Goal: Task Accomplishment & Management: Use online tool/utility

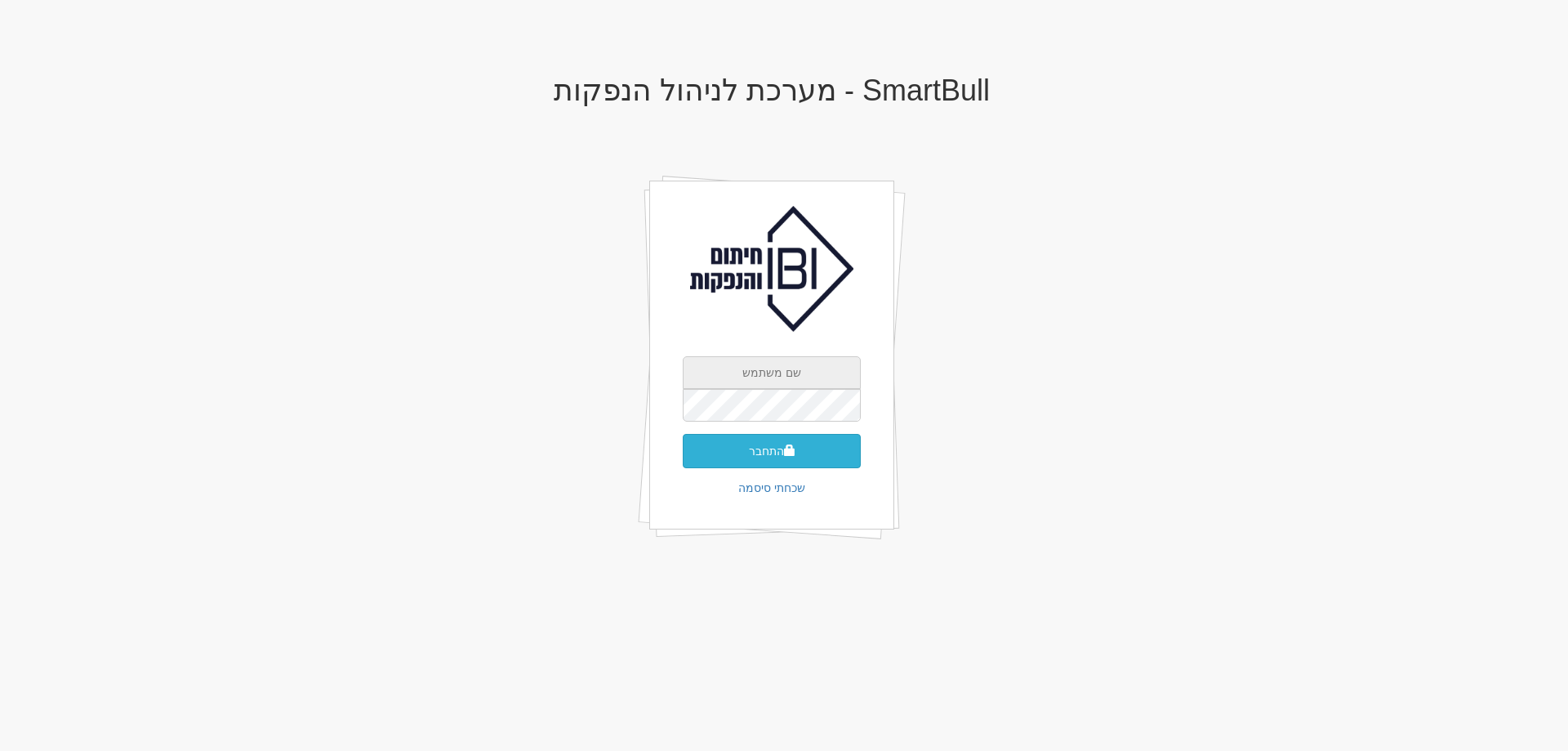
type input "[PERSON_NAME][EMAIL_ADDRESS][DOMAIN_NAME]"
click at [764, 452] on button "התחבר" at bounding box center [772, 450] width 178 height 34
click at [829, 371] on input "dana@ibi.co.il" at bounding box center [772, 372] width 178 height 32
type input "[EMAIL_ADDRESS][DOMAIN_NAME]"
click at [781, 451] on button "התחבר" at bounding box center [772, 450] width 178 height 34
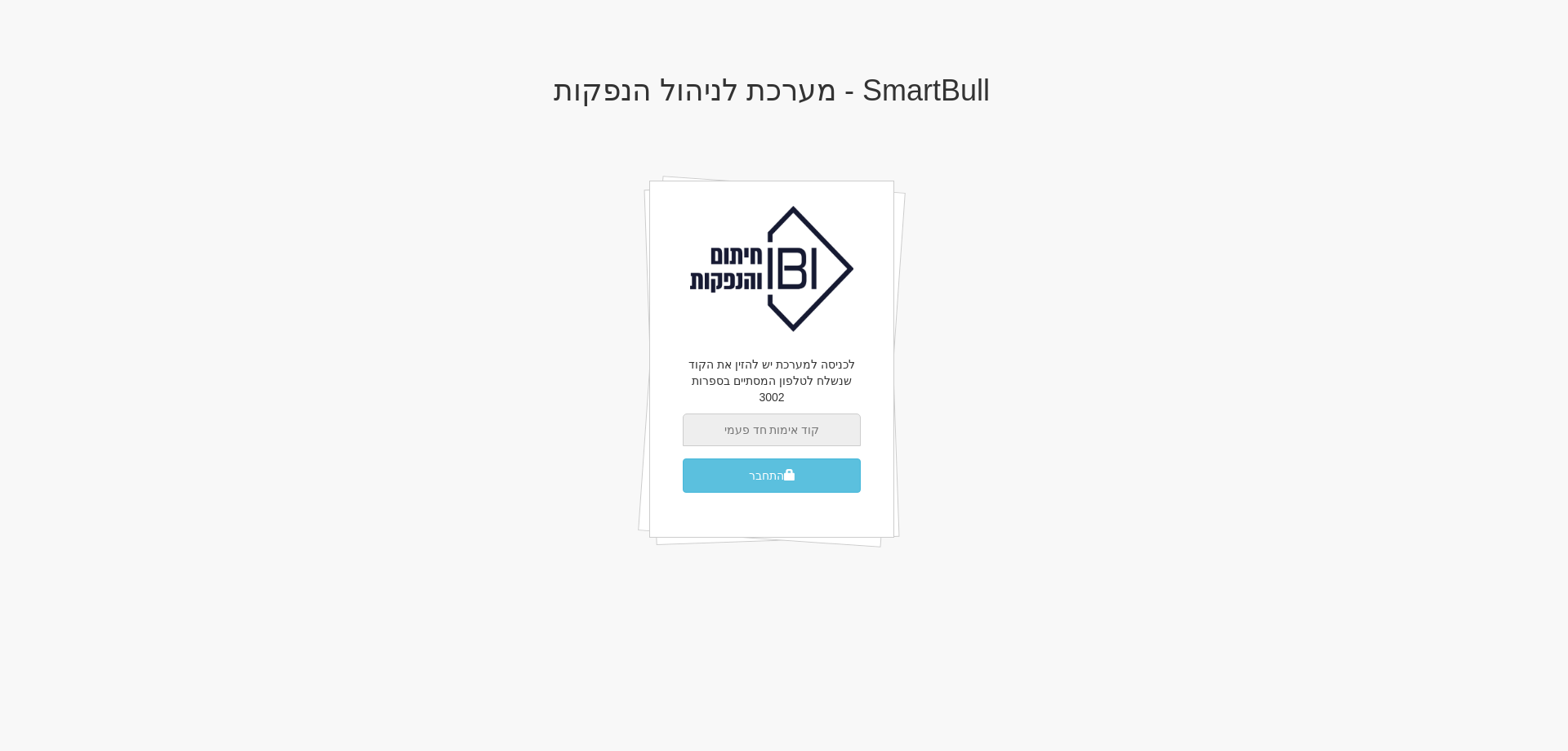
type input "1"
type input "189456"
click at [777, 459] on button "התחבר" at bounding box center [772, 475] width 178 height 34
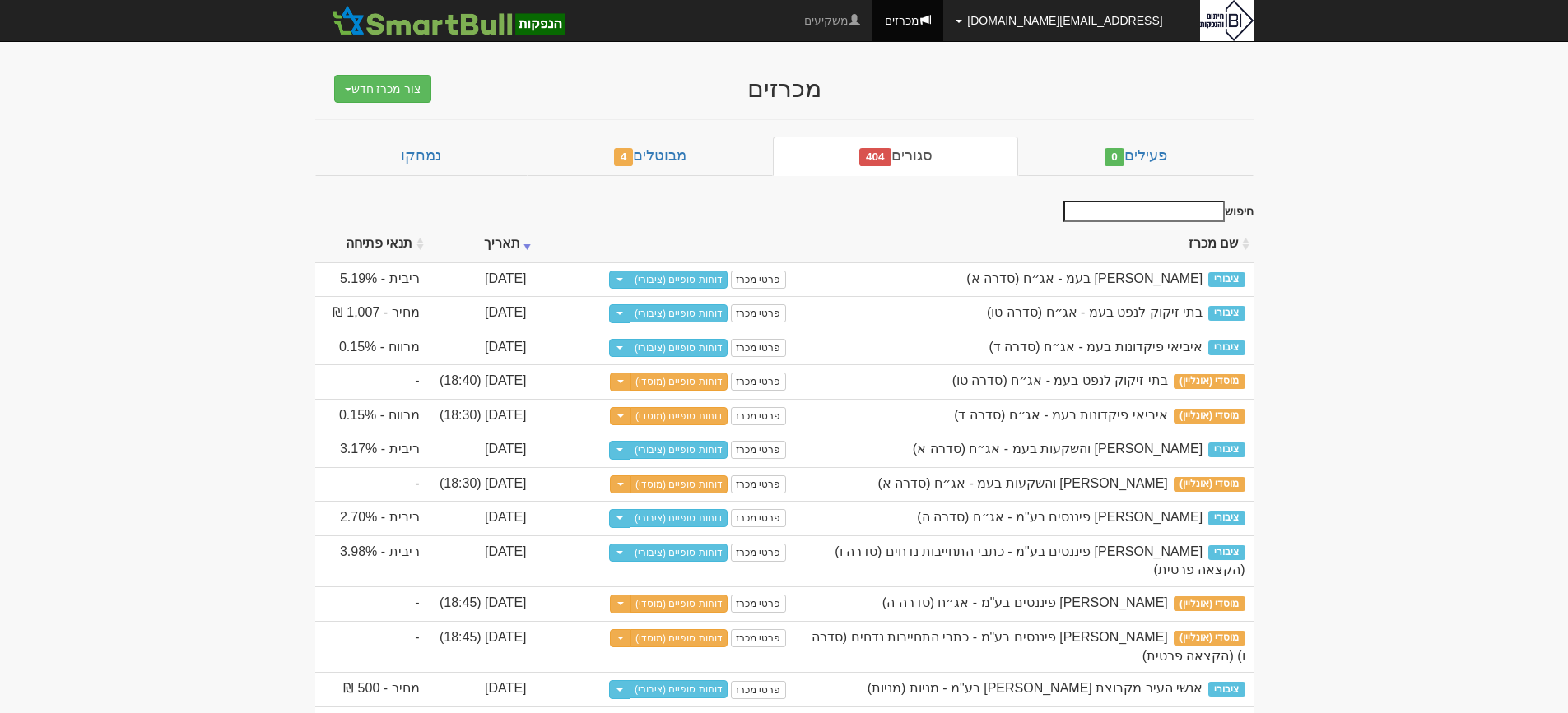
click at [962, 20] on span at bounding box center [958, 21] width 7 height 4
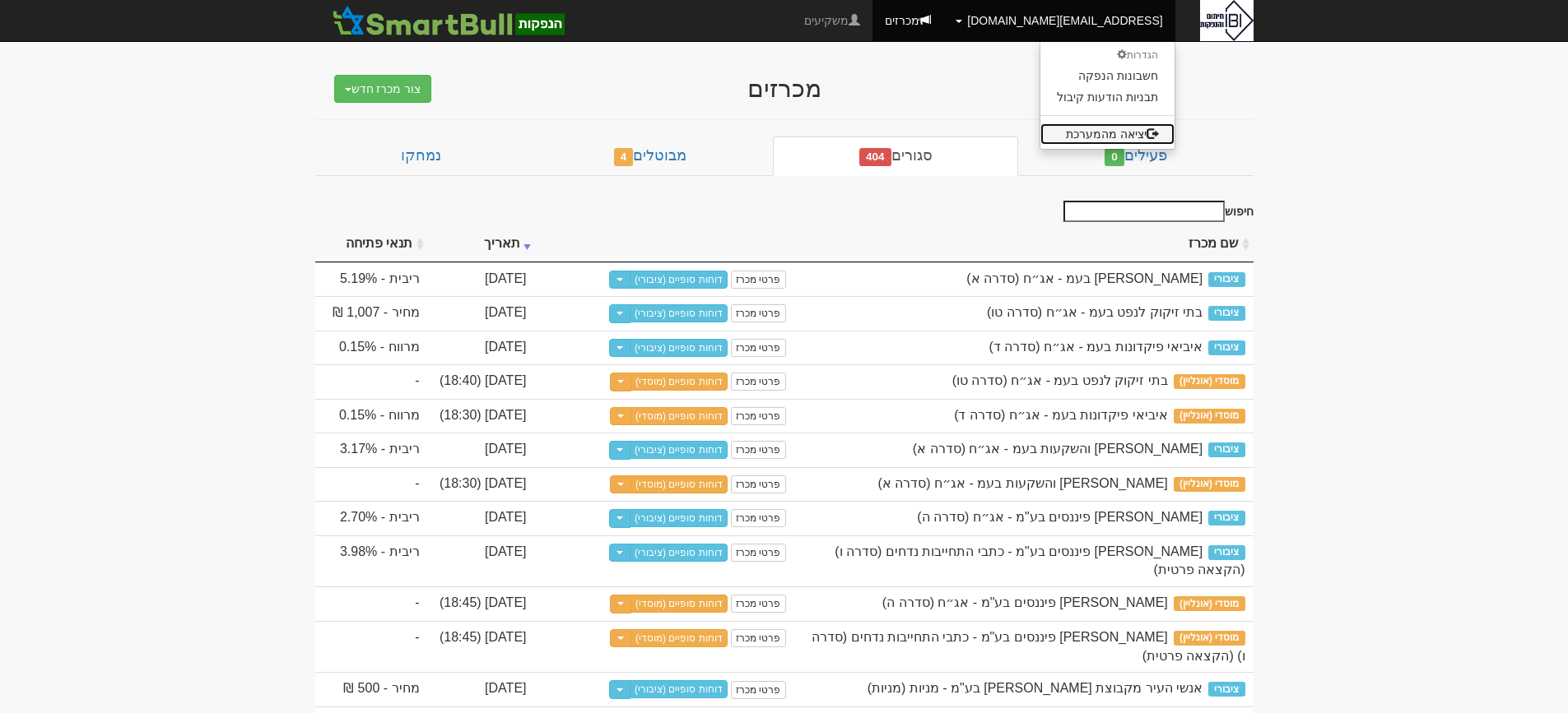
click at [1129, 133] on link "יציאה מהמערכת" at bounding box center [1107, 134] width 134 height 21
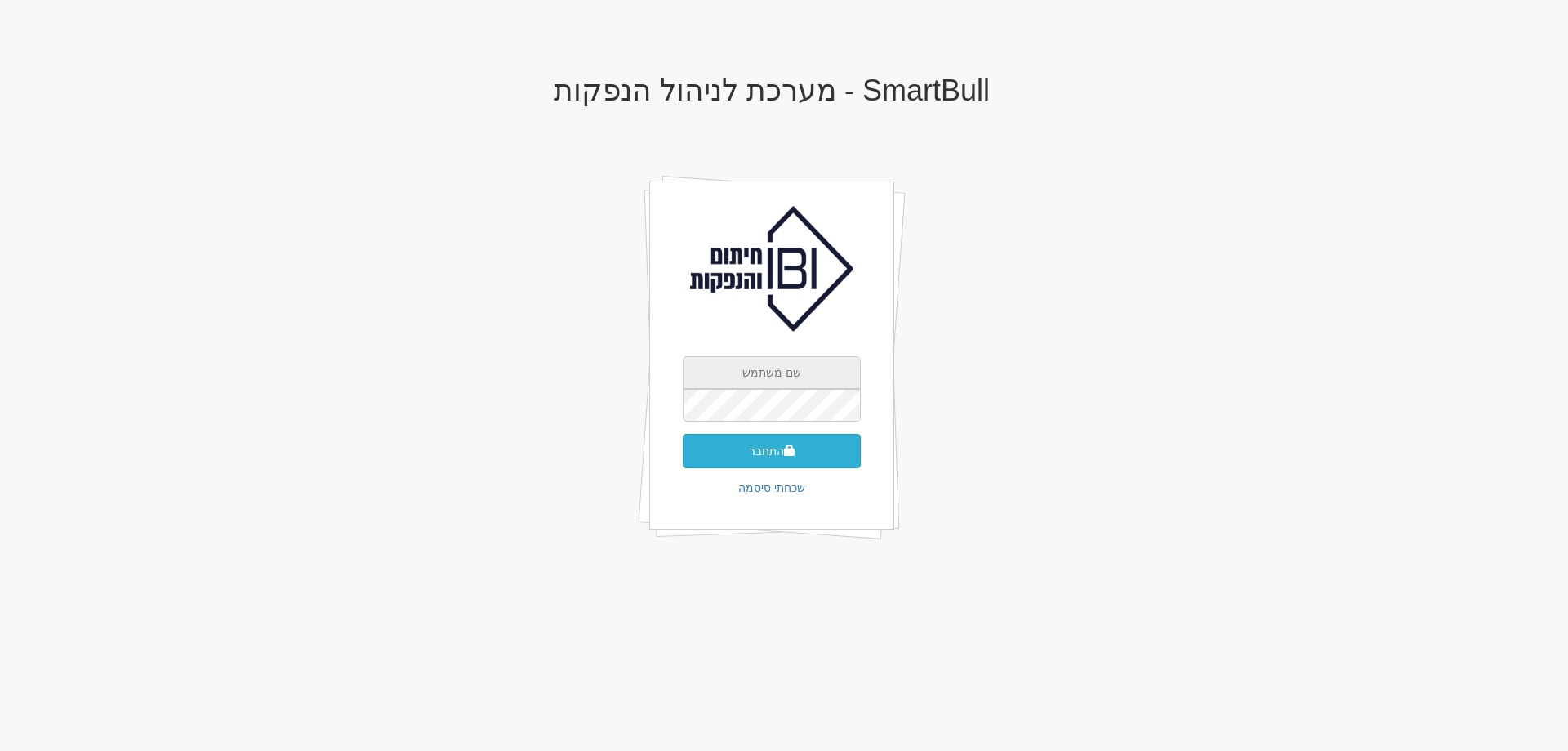
type input "shir@ibi.co.il"
click at [762, 451] on button "התחבר" at bounding box center [772, 450] width 178 height 34
type input "898581"
click at [754, 459] on button "התחבר" at bounding box center [772, 475] width 178 height 34
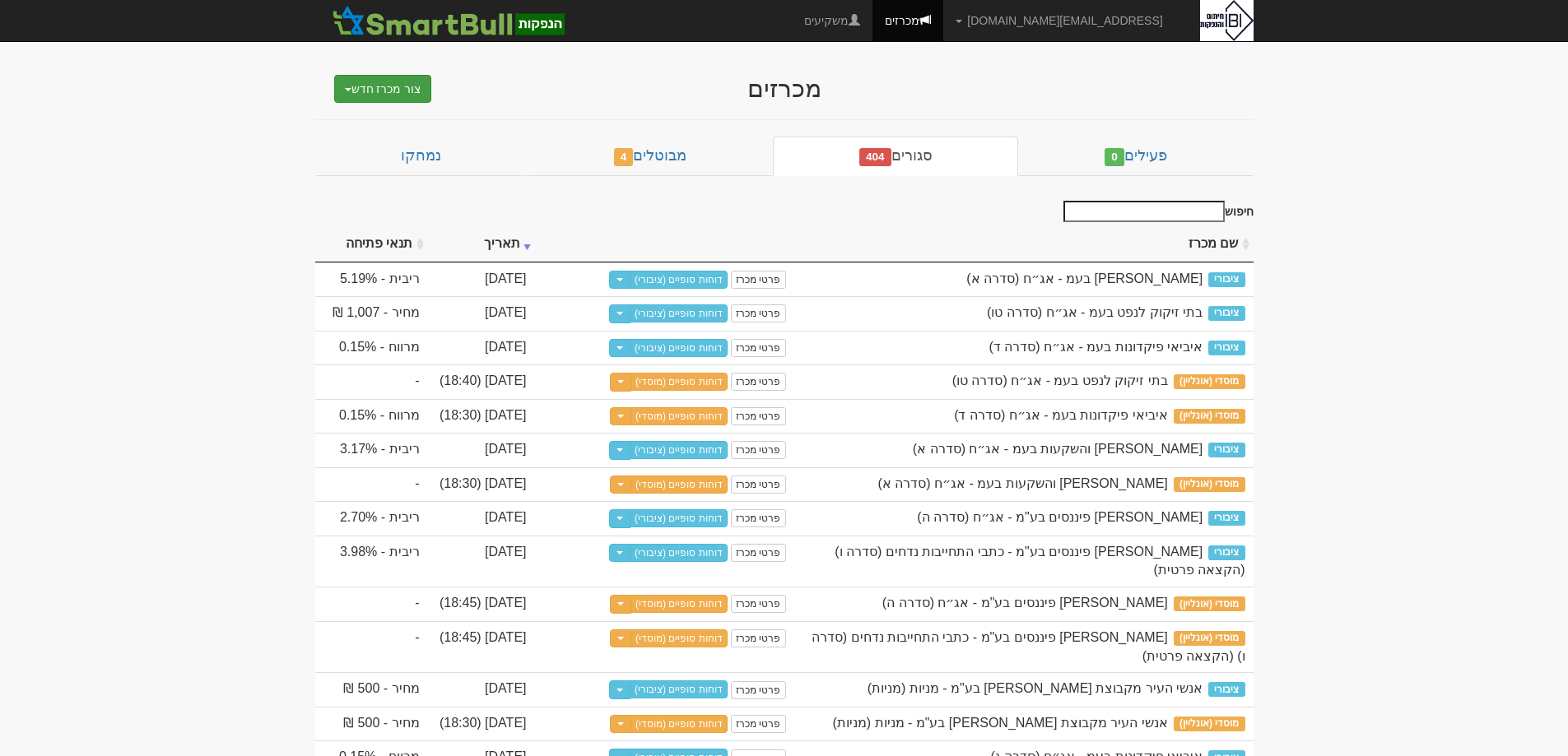
click at [374, 85] on button "צור מכרז חדש" at bounding box center [382, 89] width 98 height 28
click at [402, 121] on link "מוסדי" at bounding box center [341, 120] width 180 height 21
click at [705, 377] on link "דוחות סופיים (מוסדי)" at bounding box center [679, 381] width 97 height 18
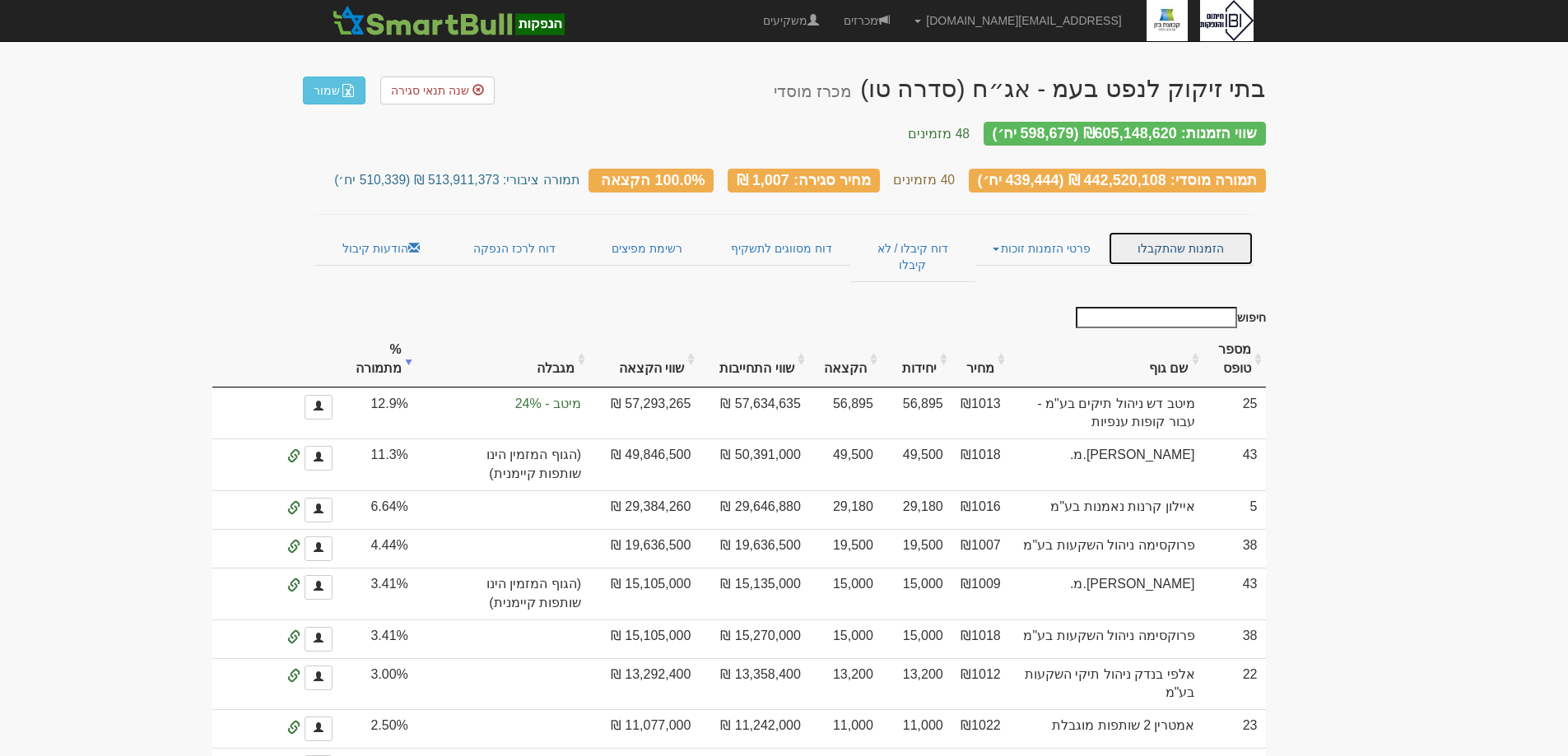
click at [1158, 231] on link "הזמנות שהתקבלו" at bounding box center [1180, 248] width 145 height 35
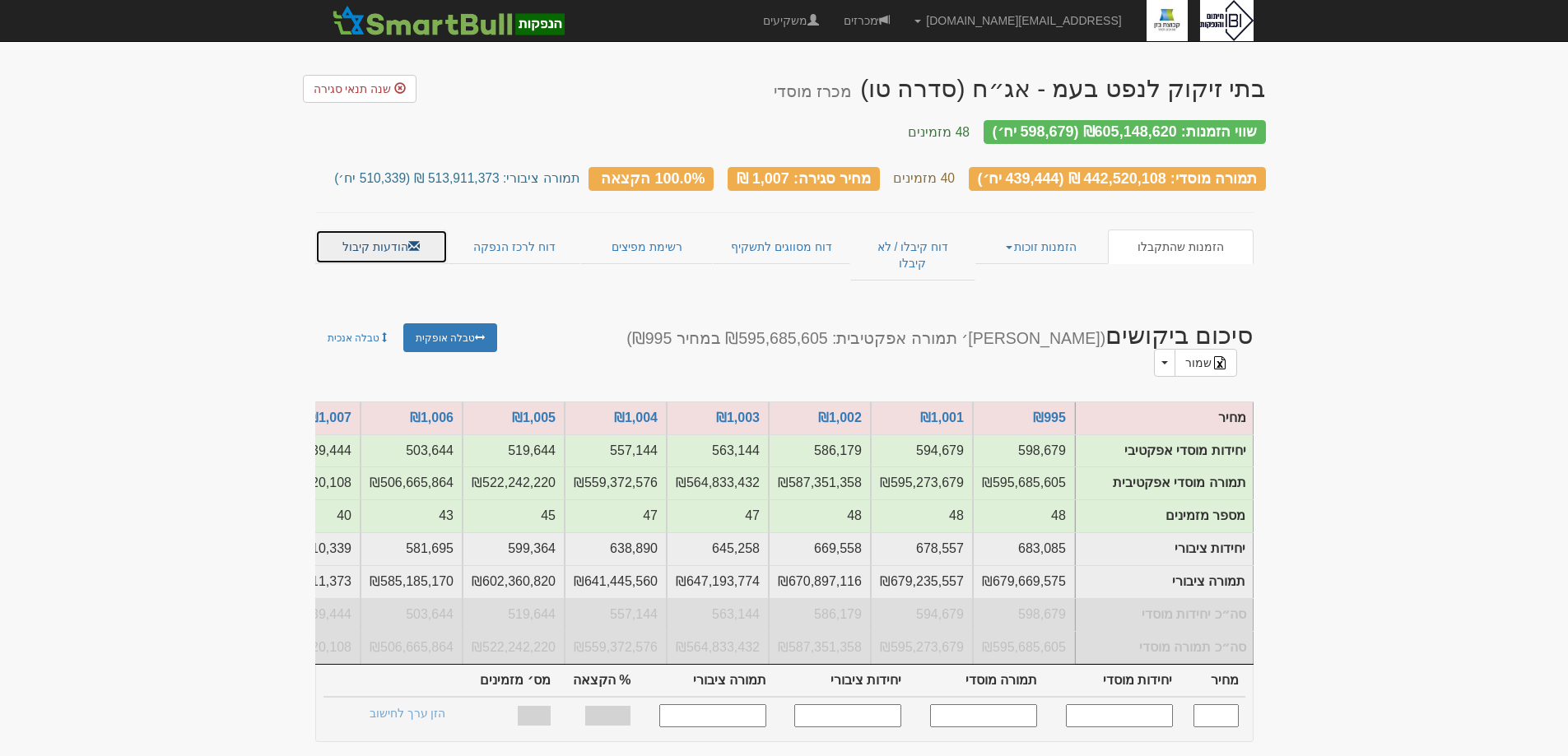
click at [353, 230] on link "הודעות קיבול" at bounding box center [381, 247] width 133 height 35
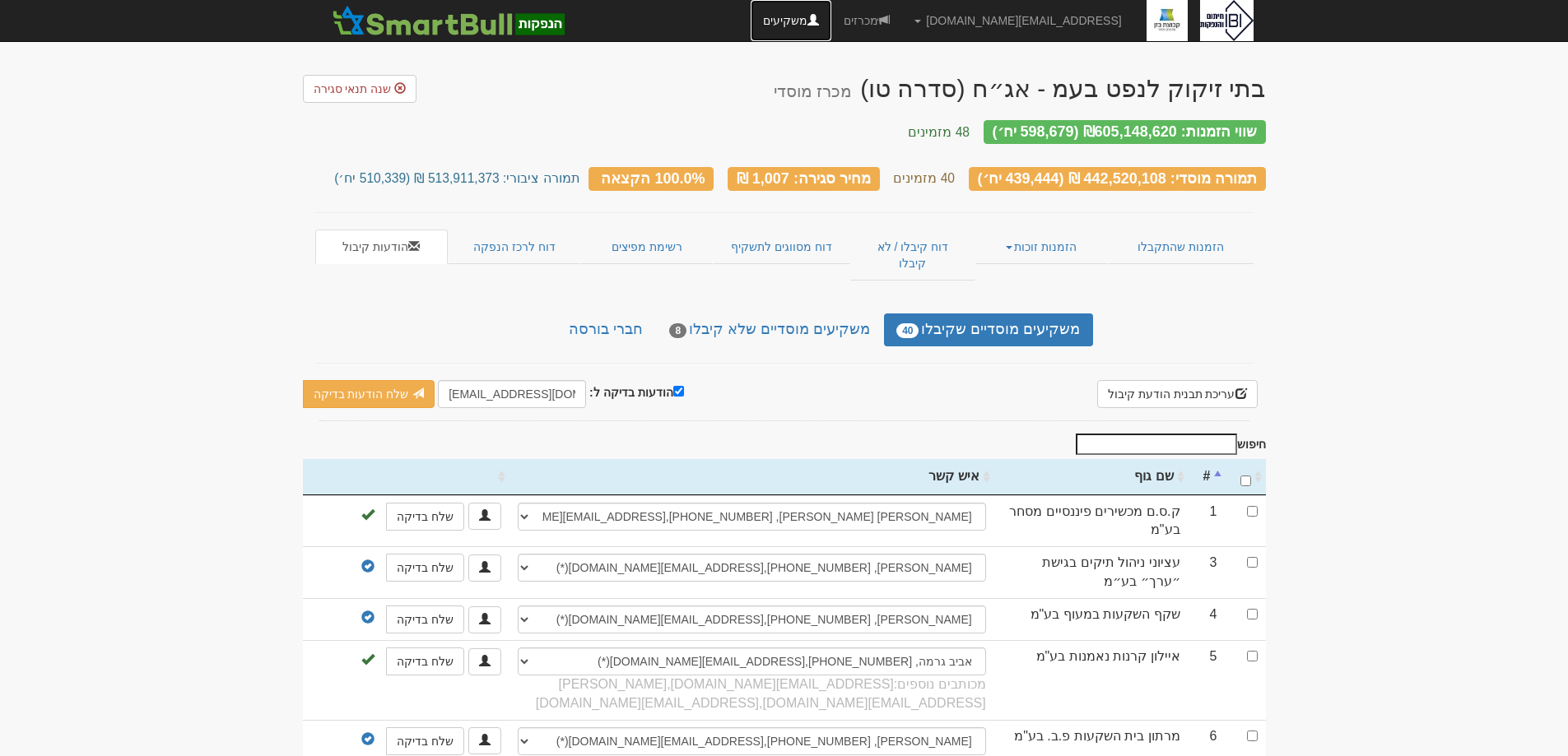
click at [831, 24] on link "משקיעים" at bounding box center [791, 21] width 80 height 41
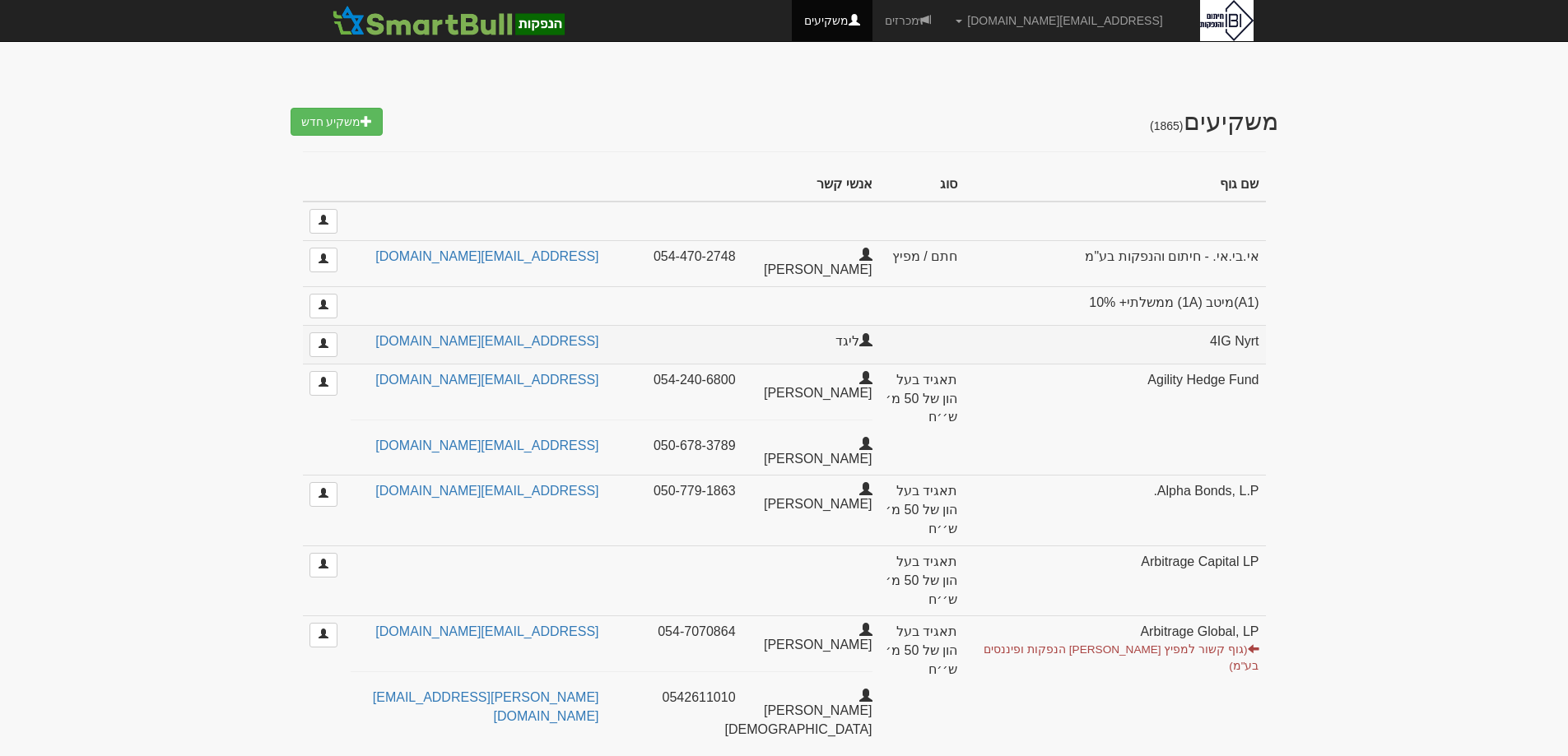
select select "25"
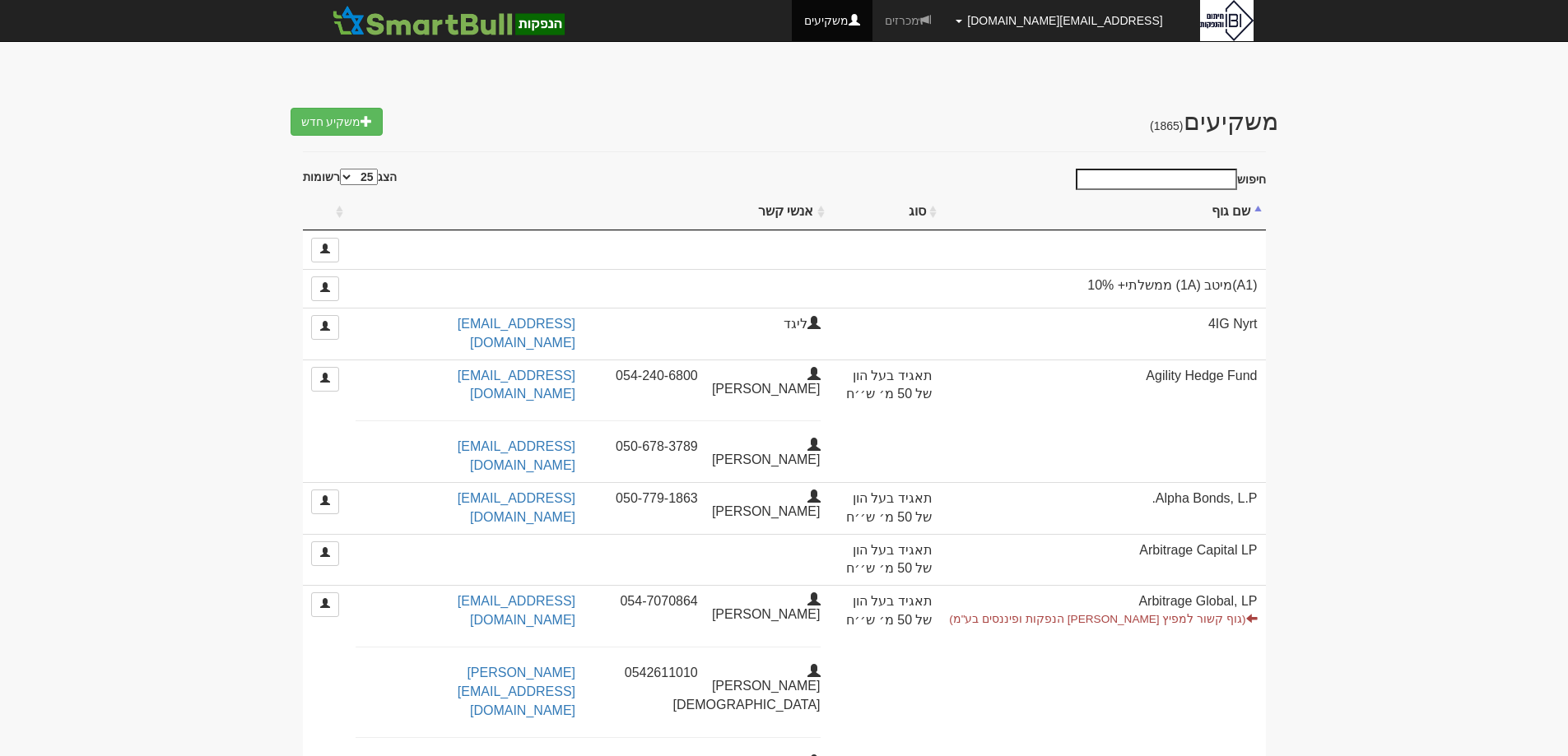
click at [1096, 29] on link "[EMAIL_ADDRESS][DOMAIN_NAME]" at bounding box center [1058, 21] width 231 height 41
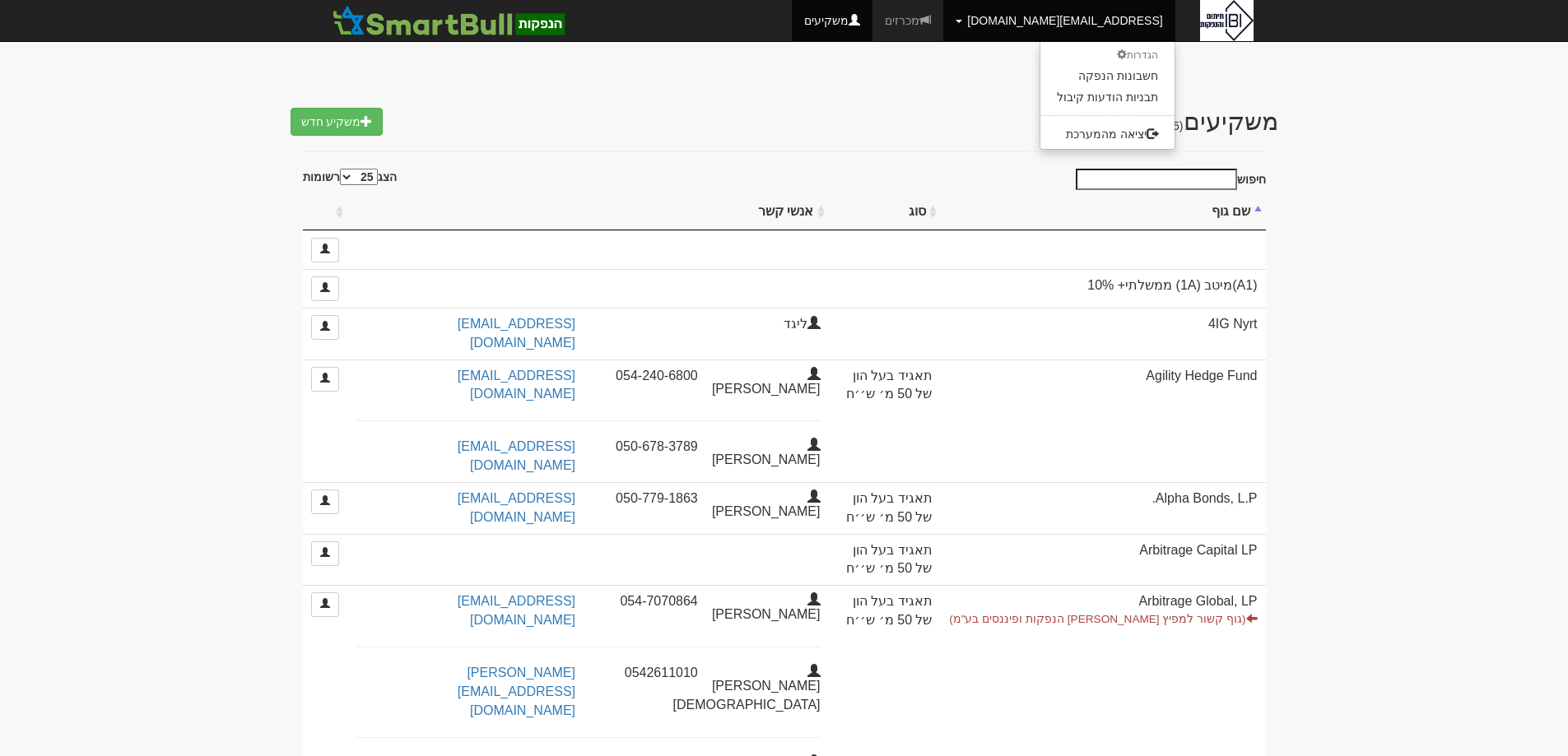
click at [1139, 51] on li "הגדרות" at bounding box center [1107, 55] width 134 height 19
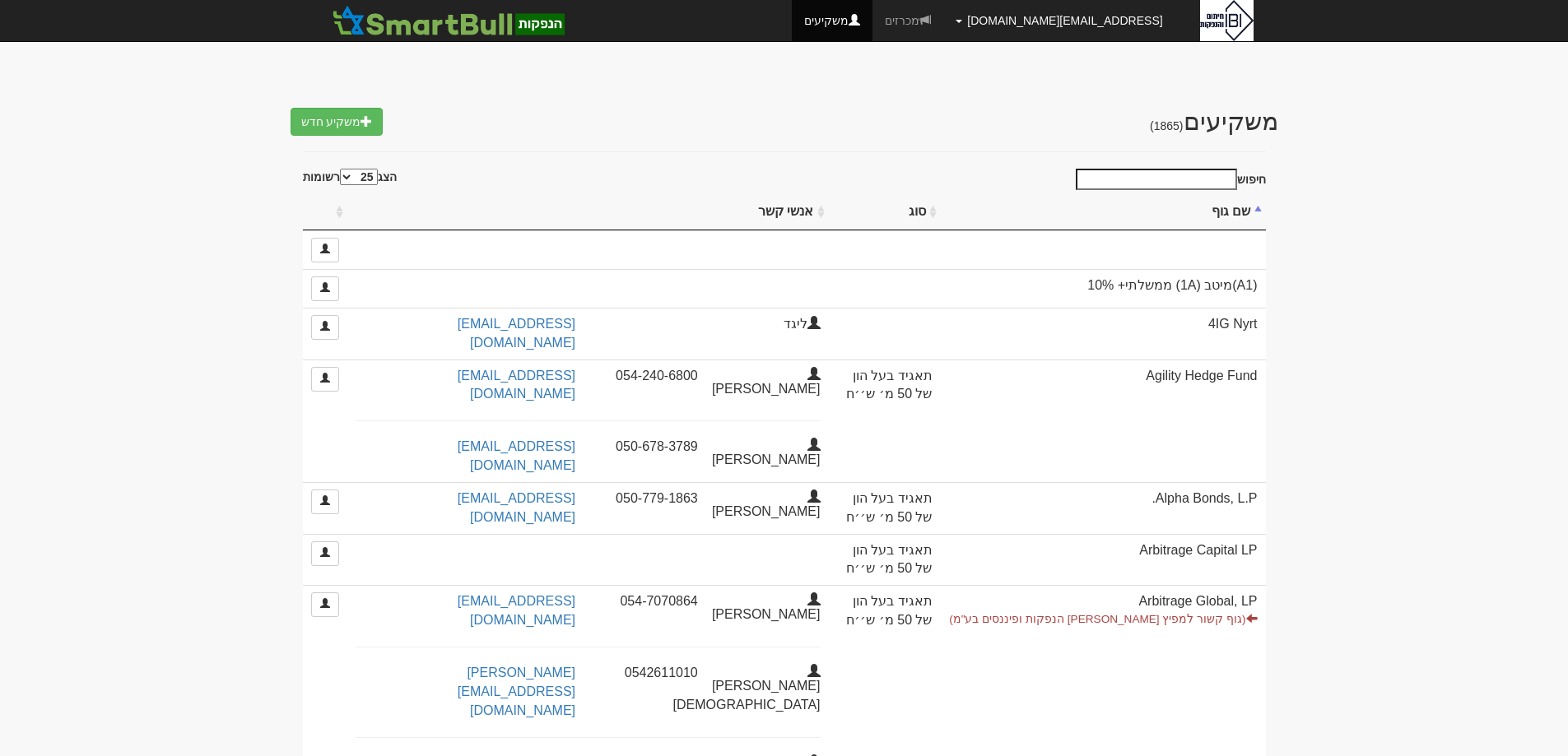
click at [1090, 18] on link "[EMAIL_ADDRESS][DOMAIN_NAME]" at bounding box center [1058, 21] width 231 height 41
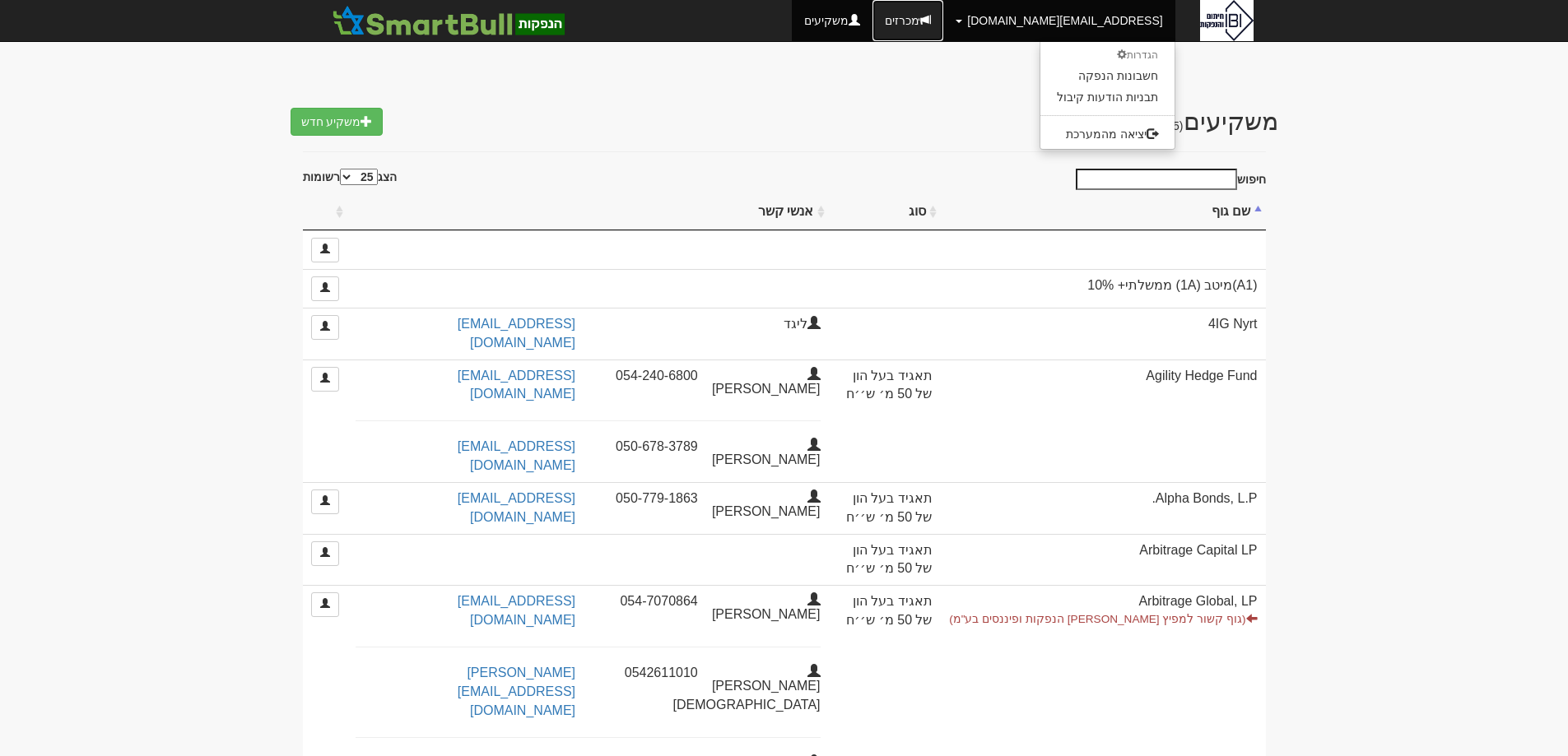
click at [943, 20] on link "מכרזים" at bounding box center [908, 21] width 71 height 41
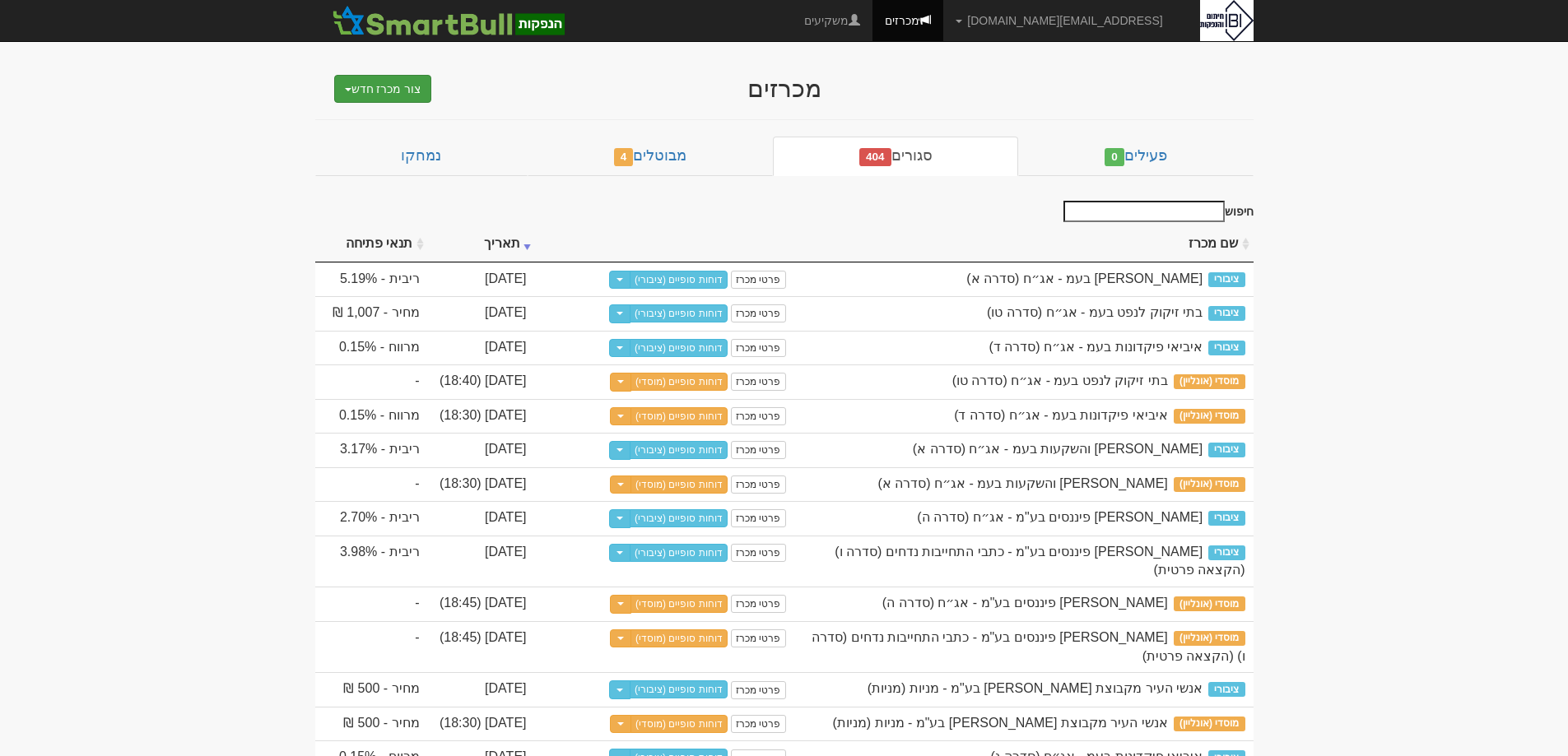
click at [405, 93] on button "צור מכרז חדש" at bounding box center [382, 89] width 98 height 28
click at [399, 117] on link "מוסדי" at bounding box center [341, 120] width 180 height 21
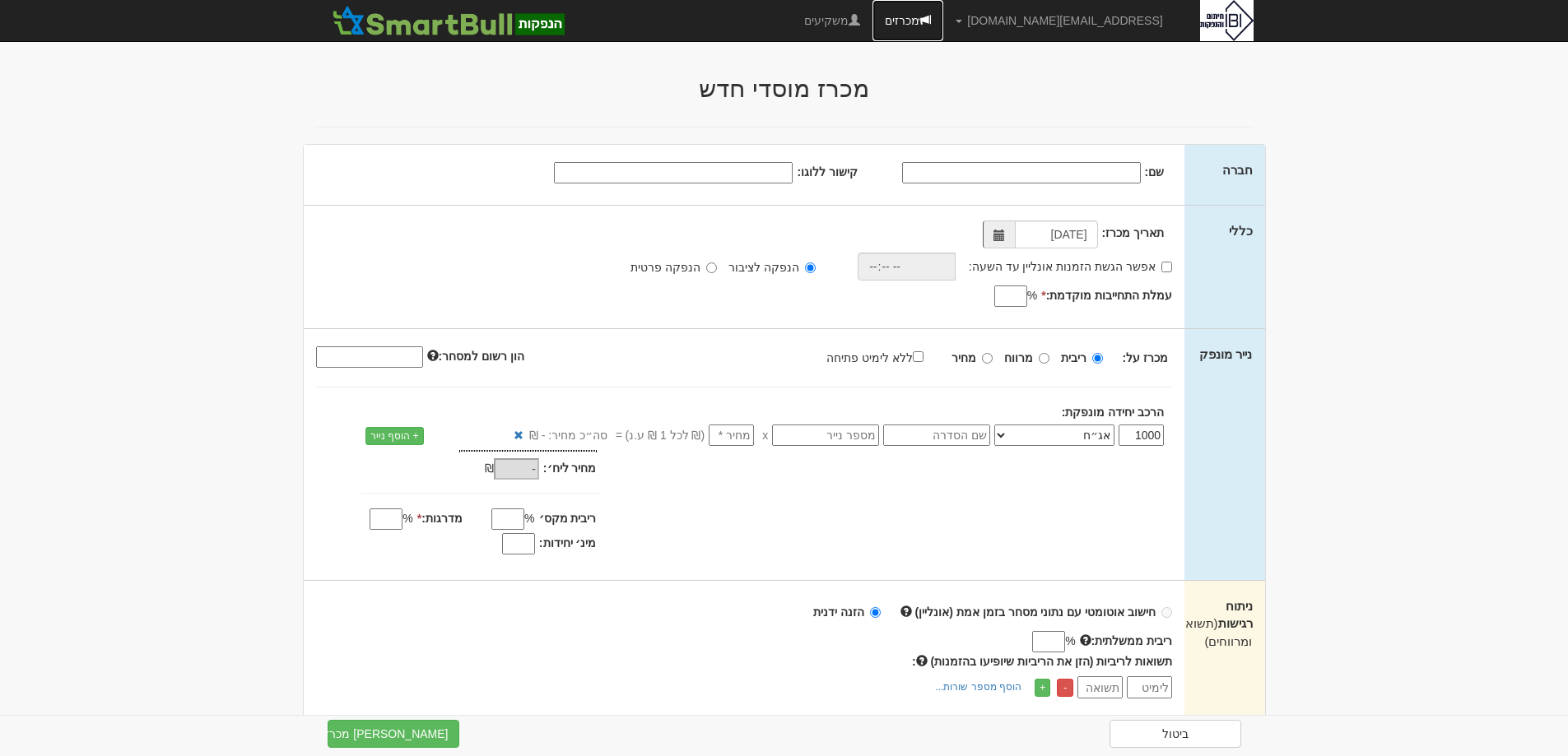
click at [943, 7] on link "מכרזים" at bounding box center [908, 21] width 71 height 41
